Goal: Find specific page/section: Find specific page/section

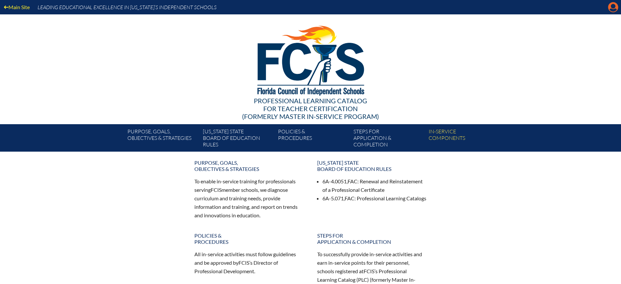
click at [612, 3] on icon at bounding box center [614, 7] width 10 height 10
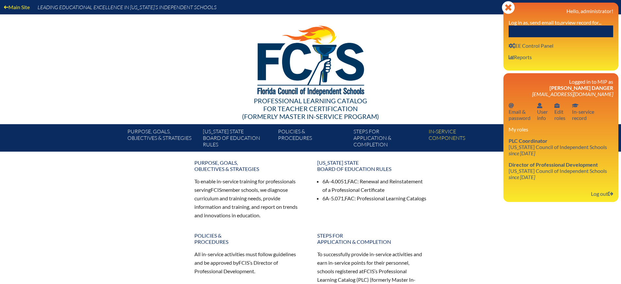
click at [579, 37] on input "text" at bounding box center [561, 31] width 105 height 12
paste input "Rayna Overmyer"
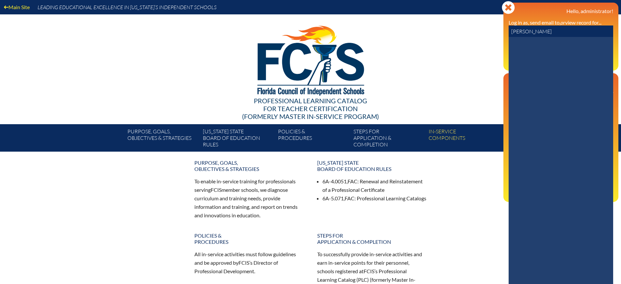
drag, startPoint x: 527, startPoint y: 31, endPoint x: 504, endPoint y: 33, distance: 22.6
click at [504, 33] on div "Close Manage Account Hello, administrator! Log in as, send email to, or view re…" at bounding box center [561, 37] width 115 height 68
type input "Overmyer"
click at [519, 52] on icon at bounding box center [517, 53] width 11 height 11
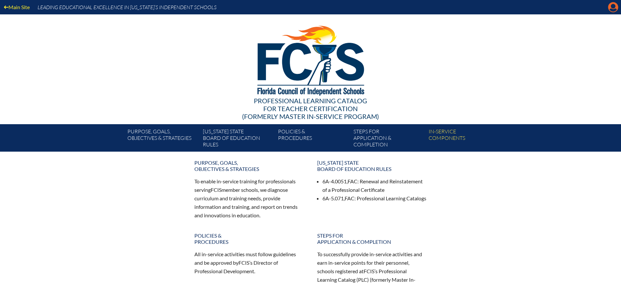
click at [615, 10] on icon "Manage account" at bounding box center [613, 7] width 10 height 10
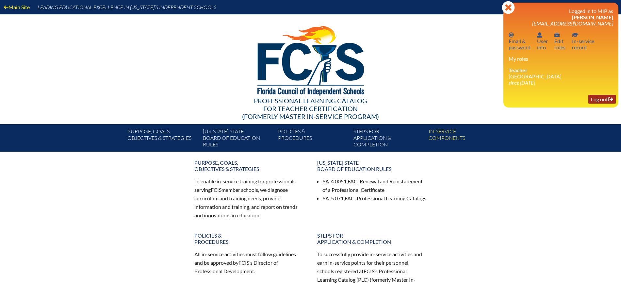
click at [592, 97] on link "Log out Log out" at bounding box center [602, 99] width 27 height 9
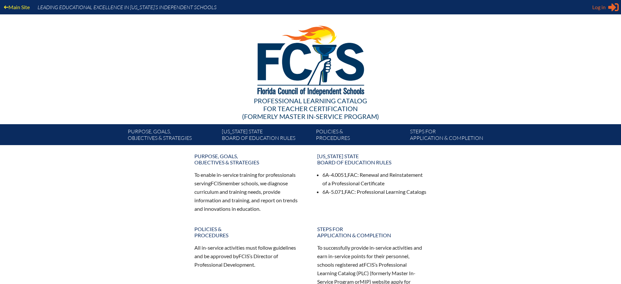
type input "[EMAIL_ADDRESS][DOMAIN_NAME]"
click at [600, 8] on span "Log in" at bounding box center [599, 7] width 13 height 8
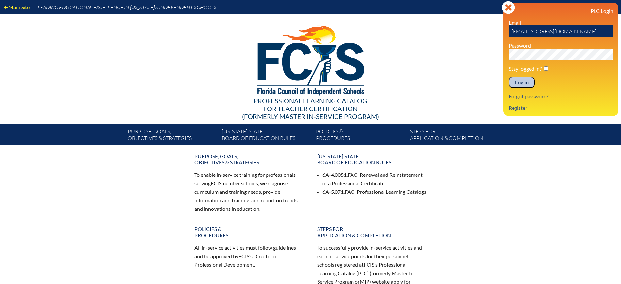
click at [525, 84] on input "Log in" at bounding box center [522, 82] width 26 height 11
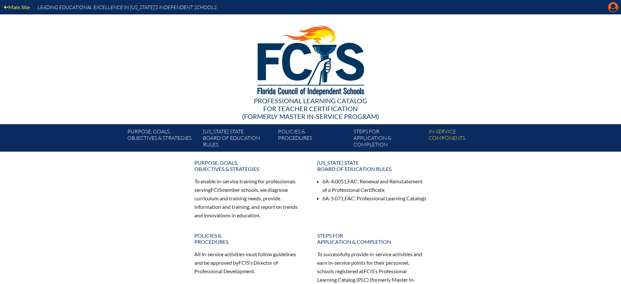
click at [614, 8] on icon at bounding box center [614, 7] width 10 height 10
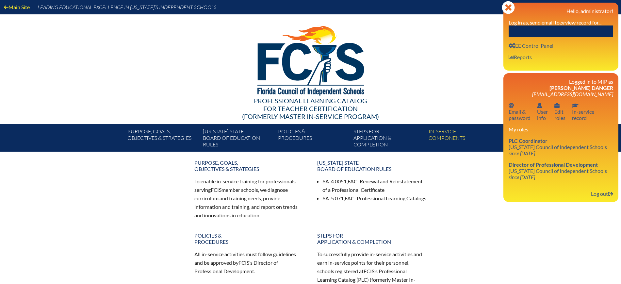
click at [596, 25] on input "text" at bounding box center [561, 31] width 105 height 12
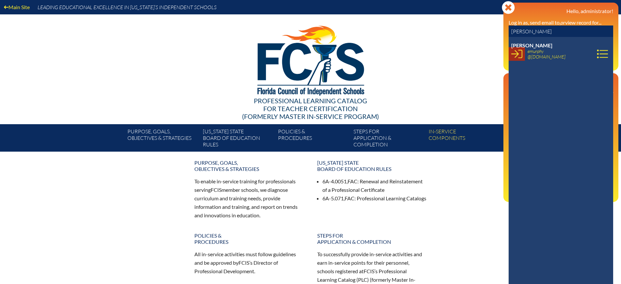
type input "erin mur"
click at [520, 59] on icon at bounding box center [517, 53] width 11 height 11
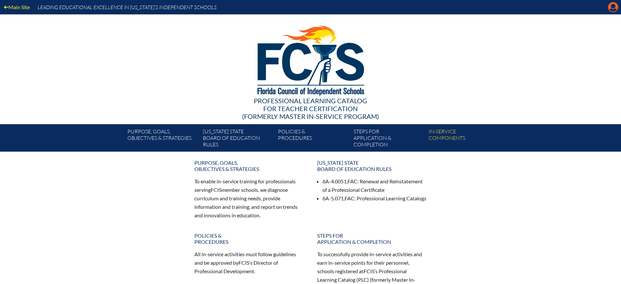
click at [614, 6] on icon "Manage account" at bounding box center [613, 7] width 10 height 10
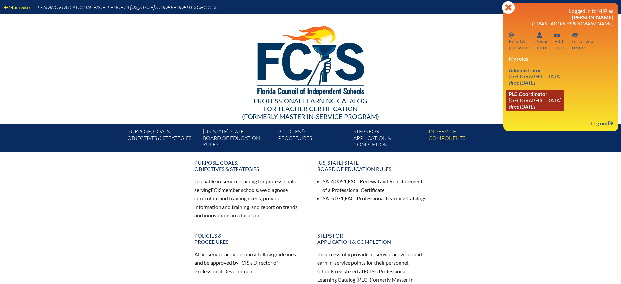
click at [525, 101] on link "PLC Coordinator Village School of Naples since 2023 Aug 1" at bounding box center [535, 100] width 58 height 21
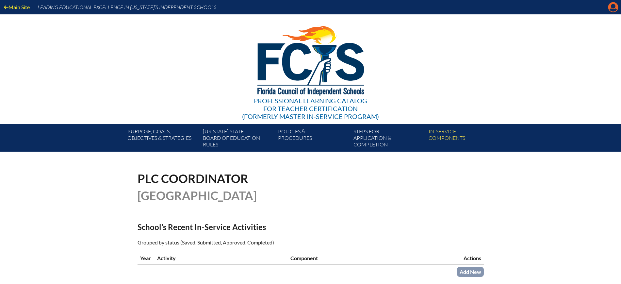
click at [615, 6] on icon "Manage account" at bounding box center [613, 7] width 10 height 10
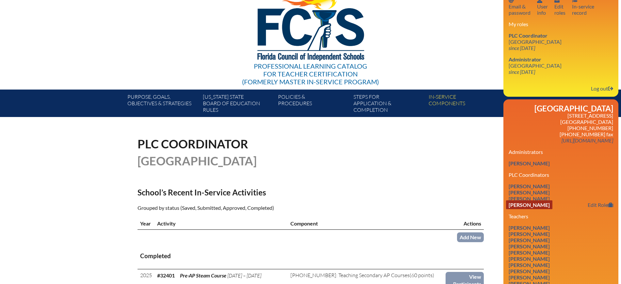
scroll to position [82, 0]
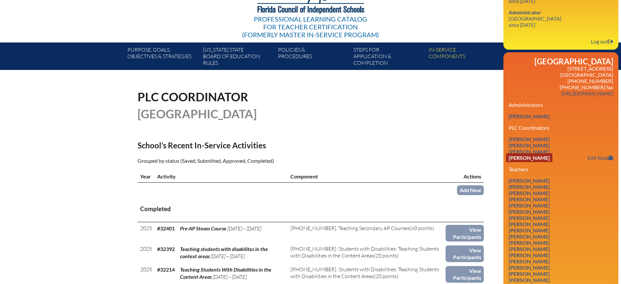
drag, startPoint x: 507, startPoint y: 127, endPoint x: 583, endPoint y: 158, distance: 81.7
copy div "PLC Coordinators Jeff J. Cavallo Edit Role Erin K Murphy Edit Role Janna Outlaw…"
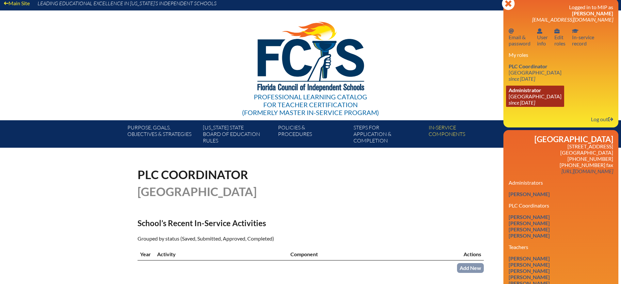
scroll to position [0, 0]
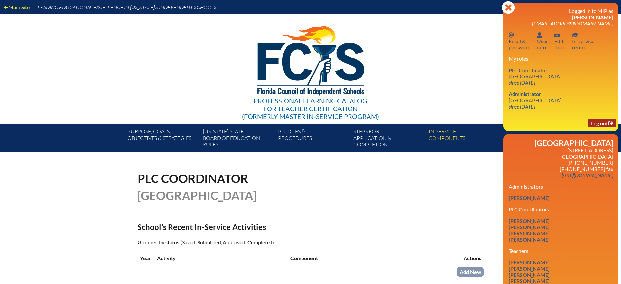
click at [597, 122] on link "Log out Log out" at bounding box center [602, 123] width 27 height 9
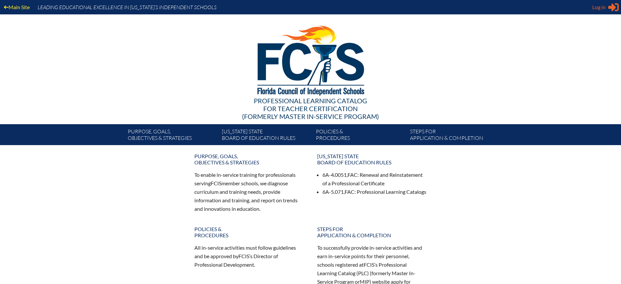
type input "[EMAIL_ADDRESS][DOMAIN_NAME]"
click at [612, 9] on icon "Sign in or register" at bounding box center [614, 7] width 10 height 10
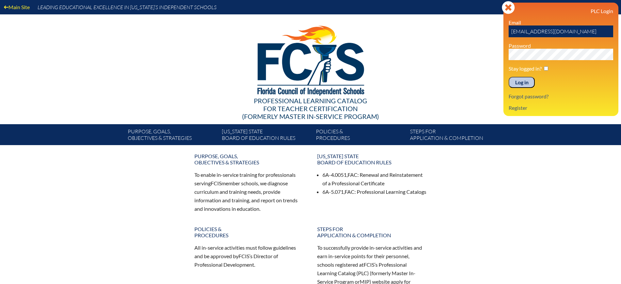
click at [524, 75] on div "PLC Login Email [EMAIL_ADDRESS][DOMAIN_NAME] Password Stay logged in? Log in Fo…" at bounding box center [561, 59] width 105 height 103
drag, startPoint x: 531, startPoint y: 80, endPoint x: 541, endPoint y: 93, distance: 15.6
click at [531, 81] on input "Log in" at bounding box center [522, 82] width 26 height 11
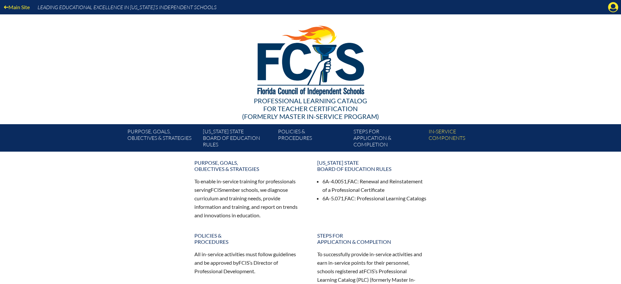
click at [615, 9] on icon "Manage Account" at bounding box center [613, 7] width 10 height 10
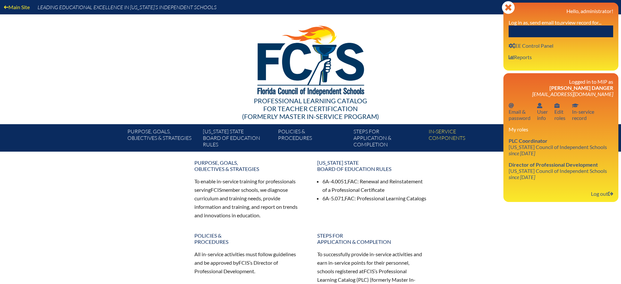
click at [583, 26] on input "text" at bounding box center [561, 31] width 105 height 12
paste input "Angela Don"
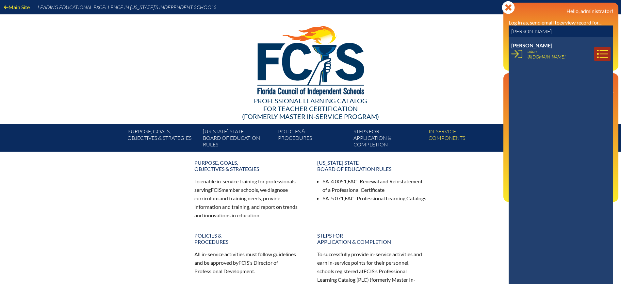
type input "Angela Don"
click at [597, 54] on icon at bounding box center [602, 53] width 11 height 11
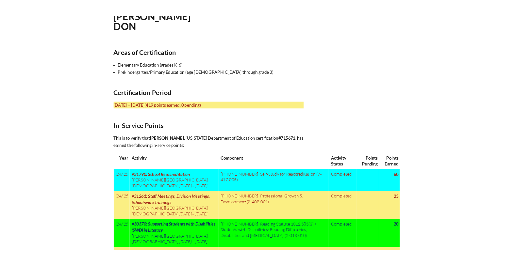
scroll to position [204, 0]
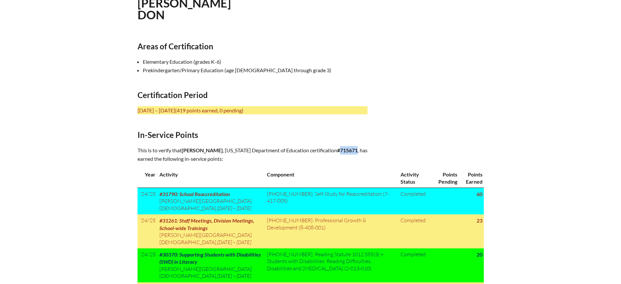
drag, startPoint x: 345, startPoint y: 147, endPoint x: 327, endPoint y: 148, distance: 17.7
click at [337, 148] on b "#715671" at bounding box center [347, 150] width 21 height 6
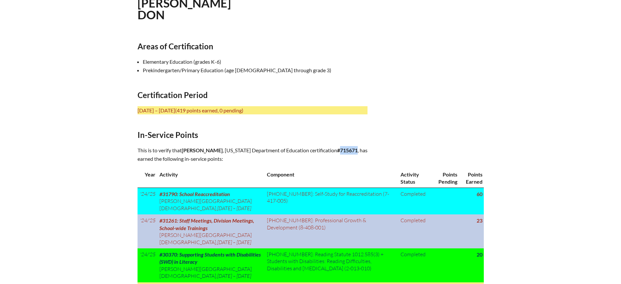
copy b "715671"
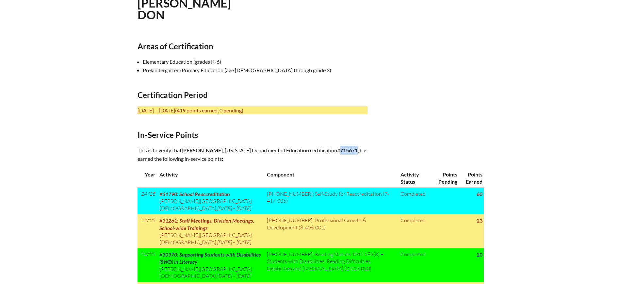
drag, startPoint x: 75, startPoint y: 69, endPoint x: 228, endPoint y: 5, distance: 165.9
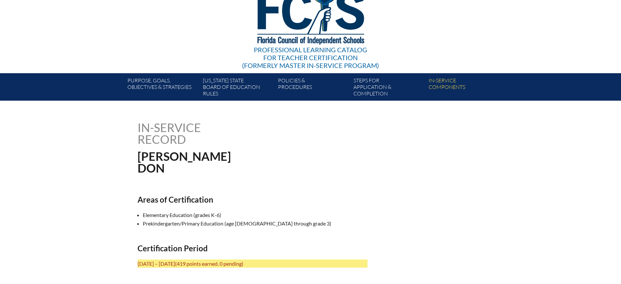
scroll to position [0, 0]
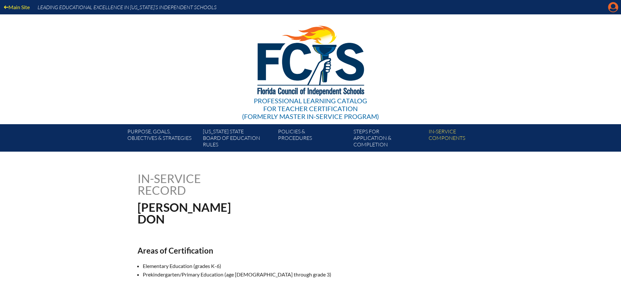
click at [612, 9] on icon "Manage Account" at bounding box center [613, 7] width 10 height 10
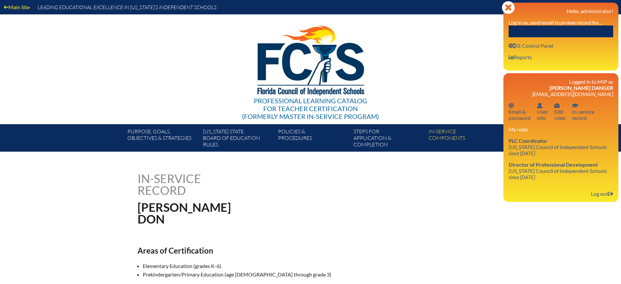
click at [586, 35] on input "text" at bounding box center [561, 31] width 105 height 12
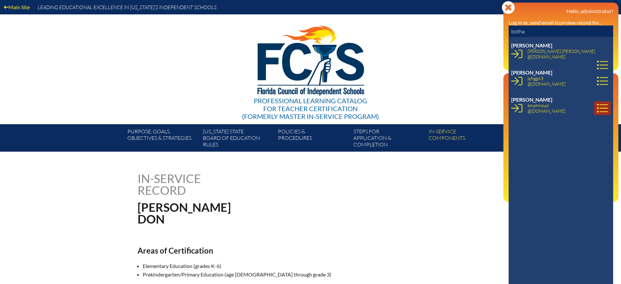
type input "botha"
click at [597, 110] on icon at bounding box center [602, 108] width 11 height 11
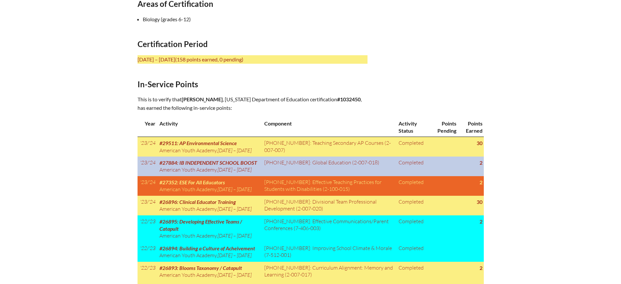
scroll to position [245, 0]
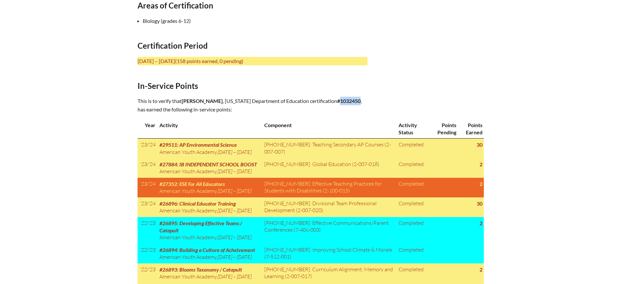
drag, startPoint x: 266, startPoint y: 106, endPoint x: 246, endPoint y: 109, distance: 19.9
click at [337, 104] on b "#1032450" at bounding box center [349, 101] width 24 height 6
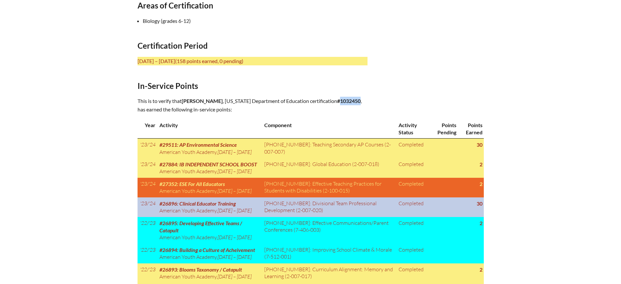
copy b "1032450"
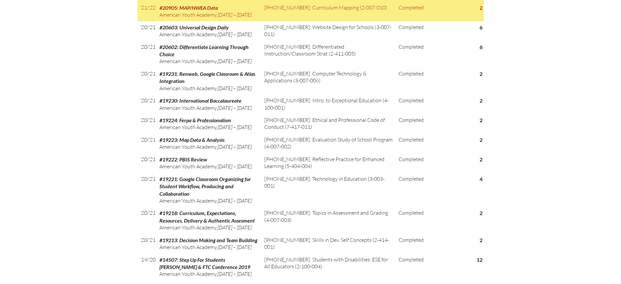
scroll to position [1144, 0]
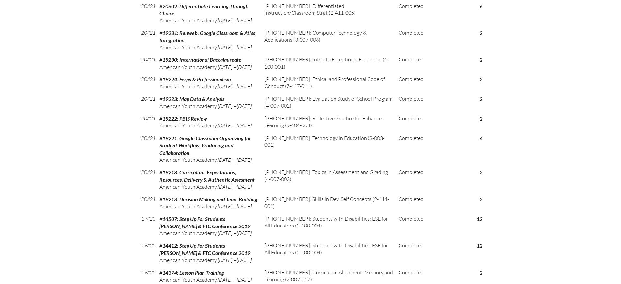
drag, startPoint x: 134, startPoint y: 42, endPoint x: 483, endPoint y: 174, distance: 373.3
copy div "Lorem ip Dolorsitametc Adipisc (elitse 6-34) Doeiusmodtemp Incidi Utla 6, 5623 …"
